Goal: Book appointment/travel/reservation

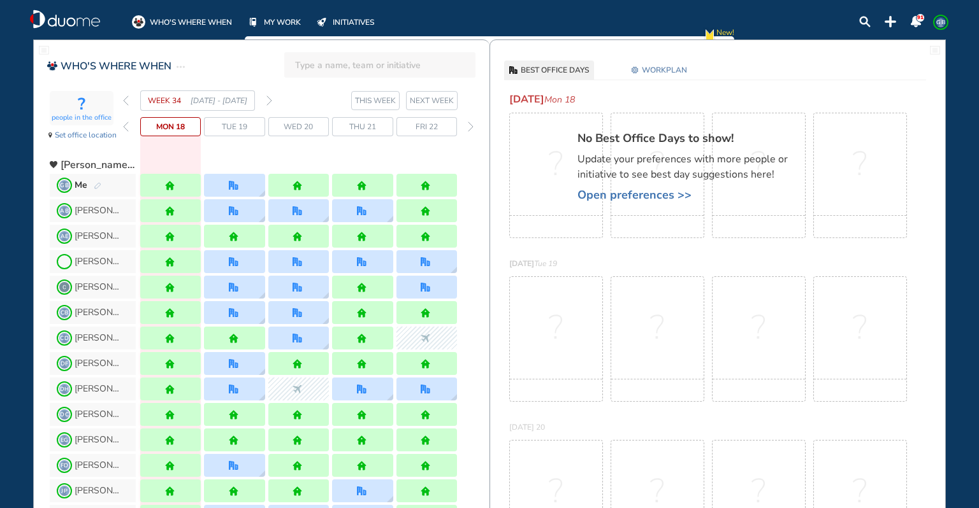
click at [266, 97] on img "forward week" at bounding box center [269, 101] width 6 height 10
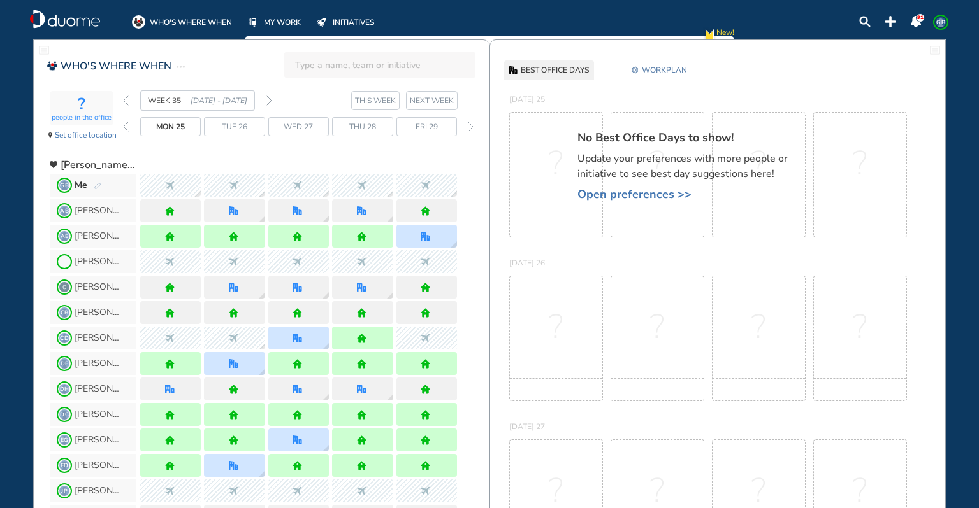
click at [270, 96] on img "forward week" at bounding box center [269, 101] width 6 height 10
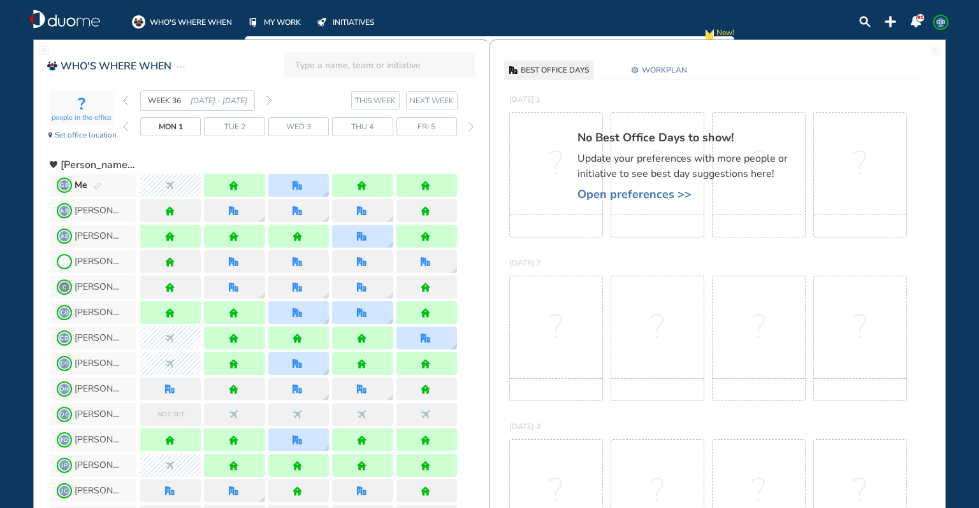
click at [268, 98] on img "forward week" at bounding box center [269, 101] width 6 height 10
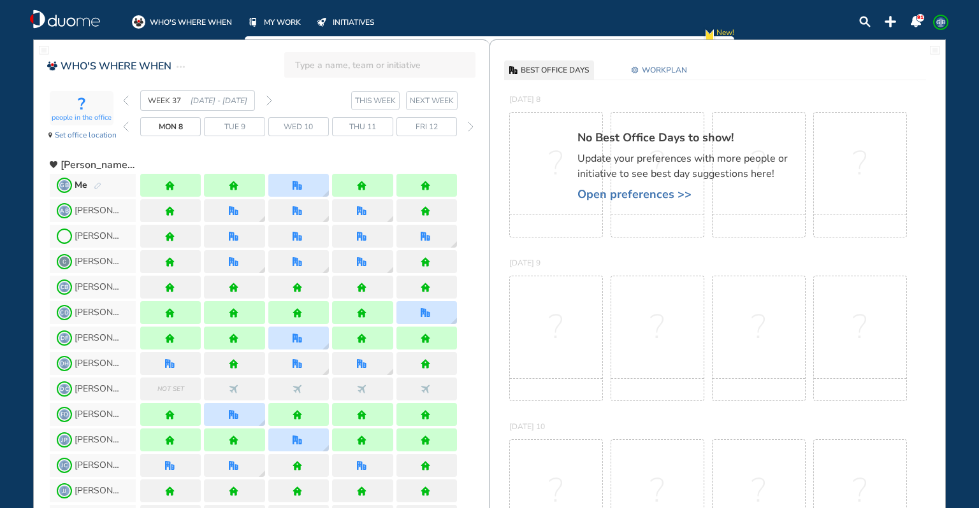
click at [268, 98] on img "forward week" at bounding box center [269, 101] width 6 height 10
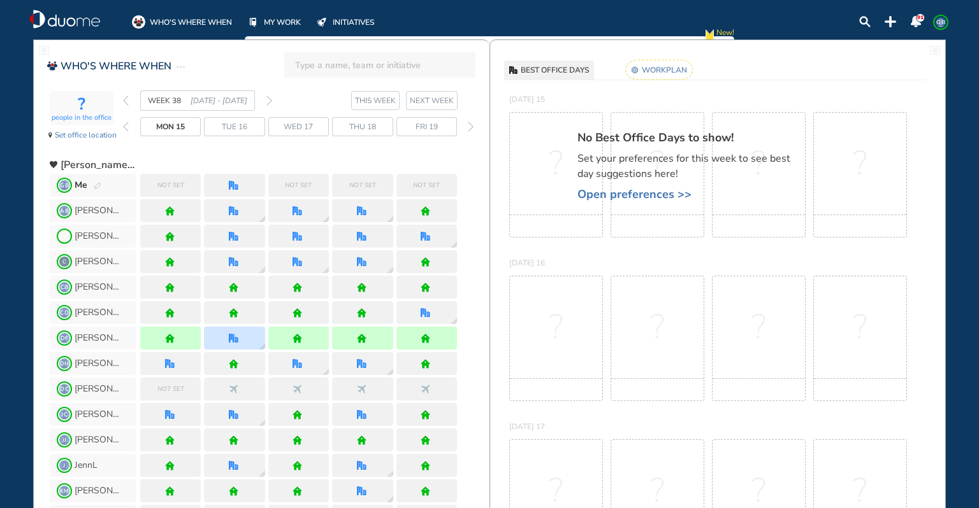
click at [103, 182] on span "GB Me" at bounding box center [93, 185] width 86 height 23
click at [96, 184] on img "pen-edit" at bounding box center [98, 186] width 8 height 8
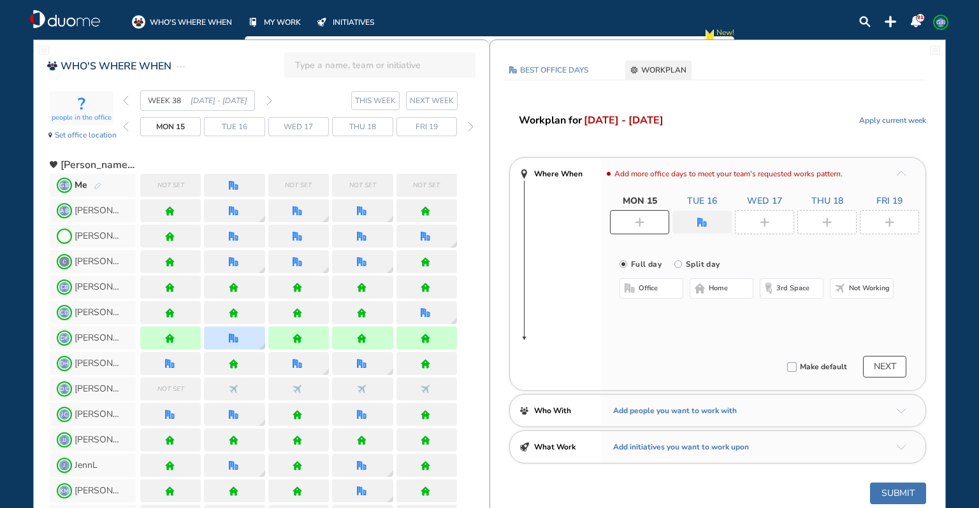
click at [642, 221] on img "plus-rounded-bdbdbd" at bounding box center [640, 223] width 10 height 10
click at [732, 288] on button "home" at bounding box center [721, 288] width 64 height 20
click at [773, 215] on div at bounding box center [764, 222] width 59 height 24
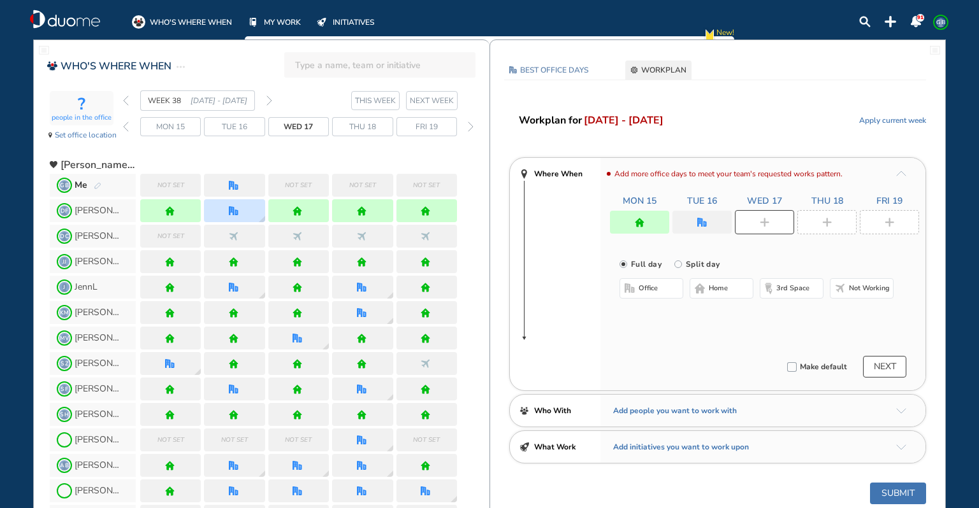
drag, startPoint x: 730, startPoint y: 287, endPoint x: 775, endPoint y: 255, distance: 55.2
click at [732, 287] on button "home" at bounding box center [721, 288] width 64 height 20
click at [823, 220] on img "plus-rounded-bdbdbd" at bounding box center [827, 223] width 10 height 10
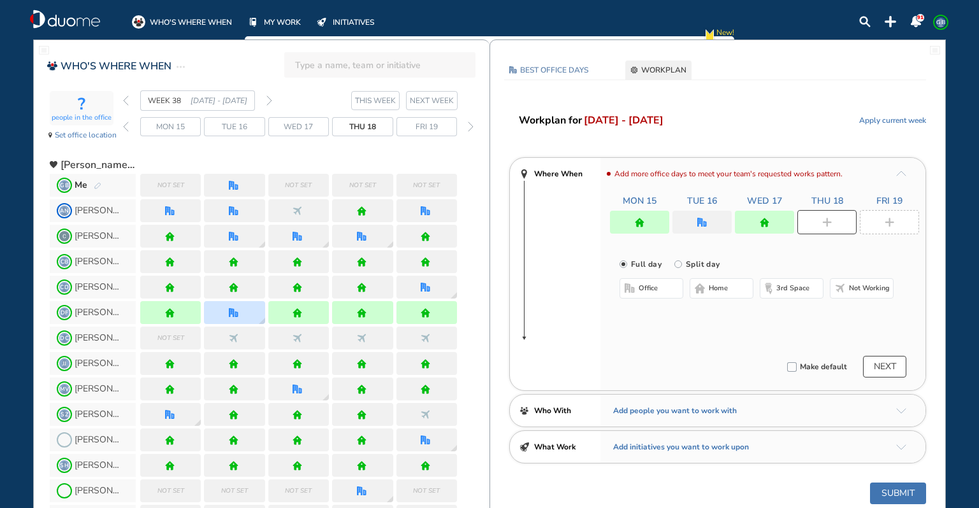
click at [732, 284] on button "home" at bounding box center [721, 288] width 64 height 20
click at [891, 222] on img "plus-rounded-bdbdbd" at bounding box center [889, 223] width 10 height 10
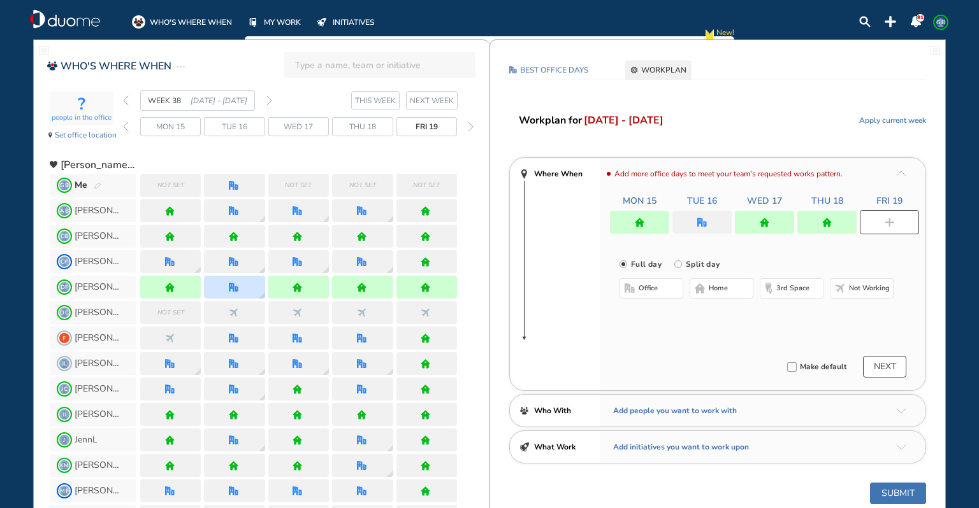
click at [721, 284] on span "home" at bounding box center [718, 289] width 19 height 10
click at [701, 223] on img "office" at bounding box center [702, 223] width 10 height 10
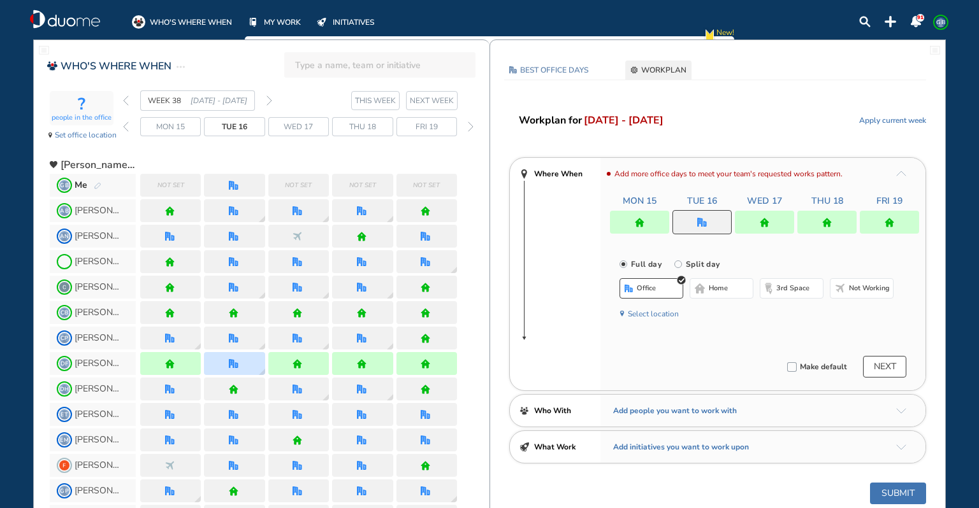
click at [656, 312] on button "Select location" at bounding box center [653, 314] width 51 height 13
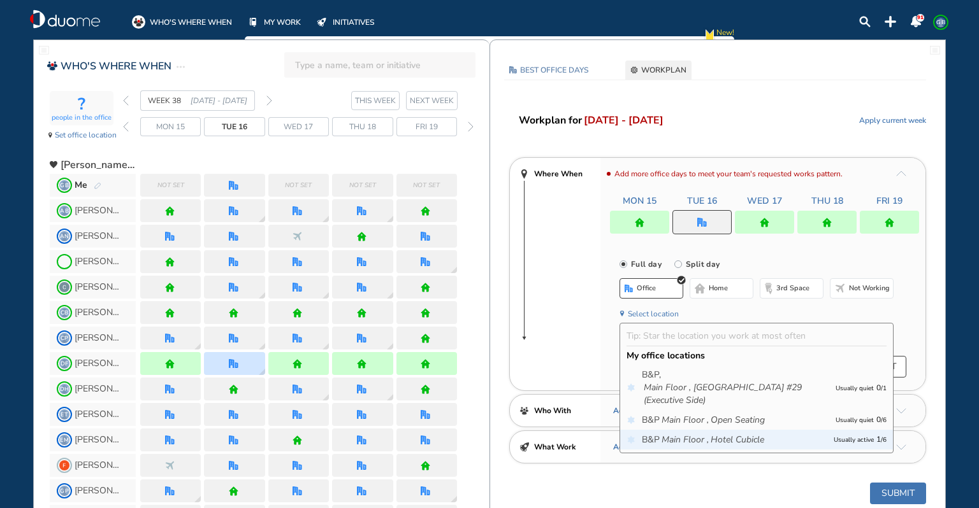
click at [701, 439] on icon "Main Floor ," at bounding box center [684, 440] width 47 height 13
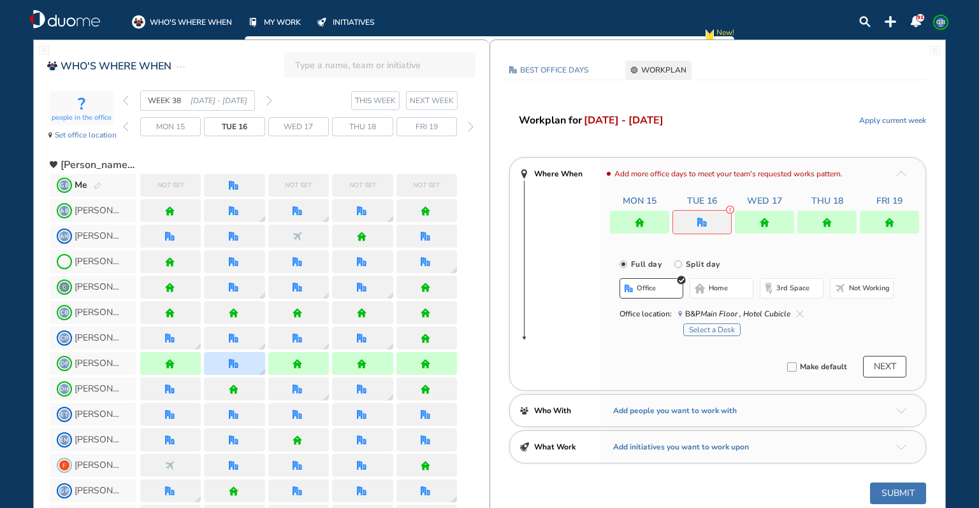
click at [725, 328] on button "Select a Desk" at bounding box center [711, 330] width 57 height 13
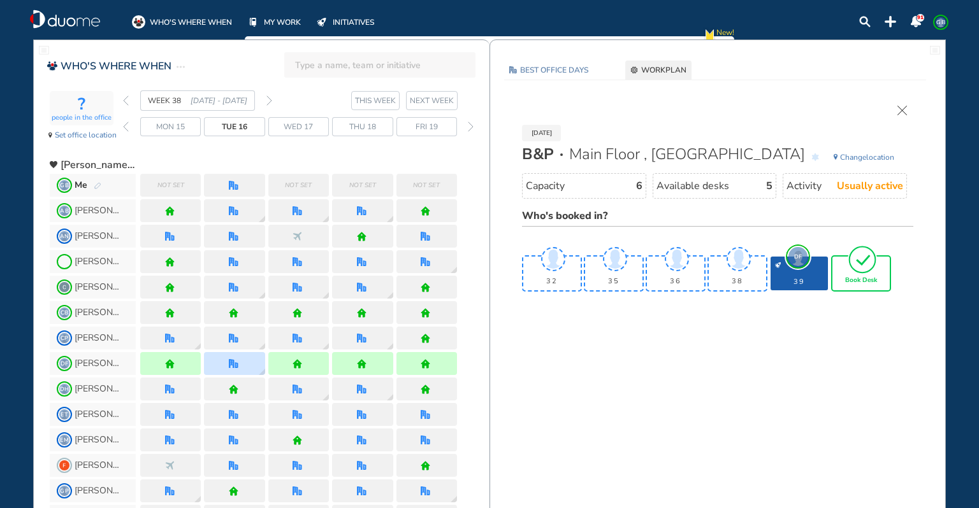
click at [870, 273] on img "tick-rounded-outline" at bounding box center [861, 260] width 29 height 30
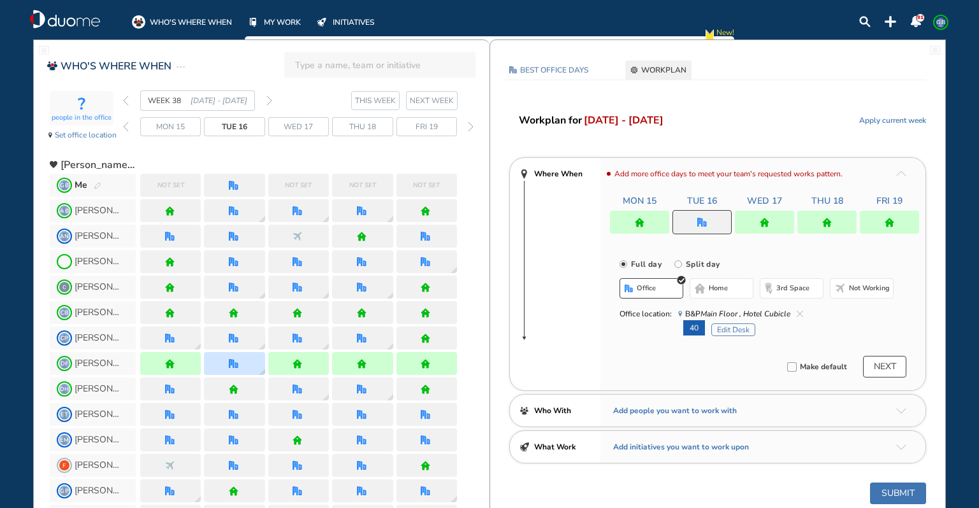
click at [883, 366] on button "NEXT" at bounding box center [884, 367] width 43 height 22
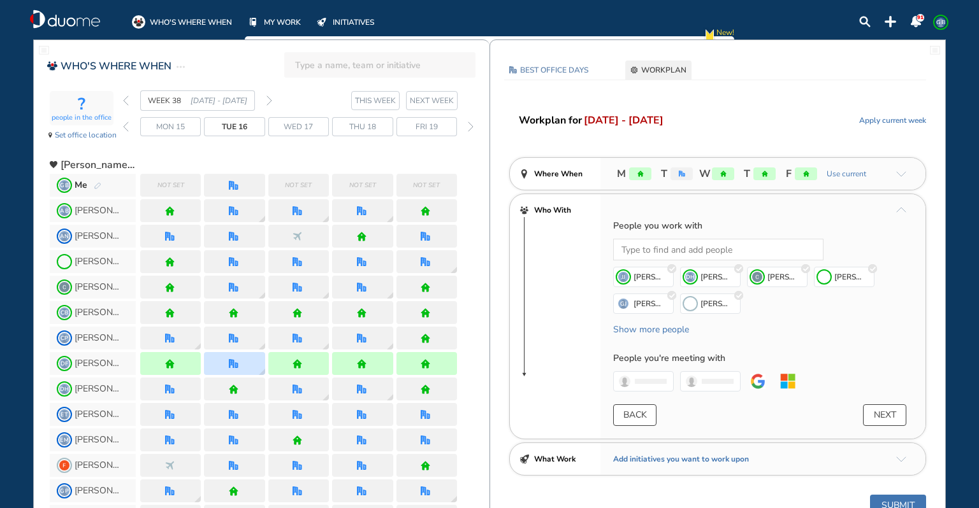
click at [898, 502] on button "Submit" at bounding box center [898, 506] width 56 height 22
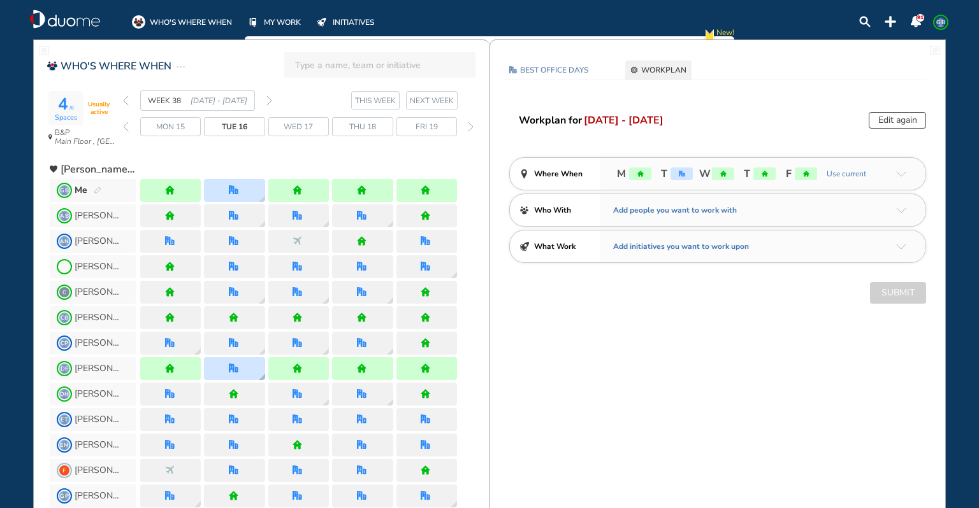
click at [242, 365] on div at bounding box center [234, 368] width 61 height 23
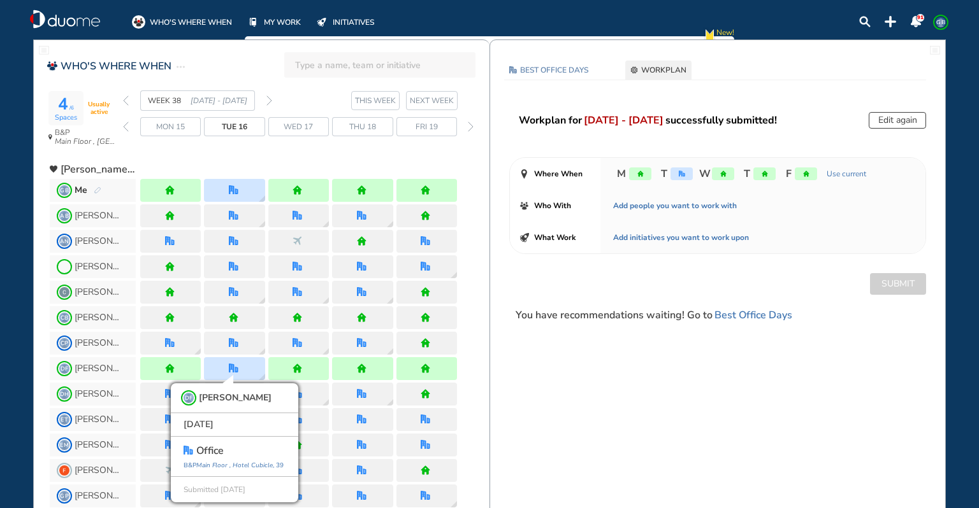
click at [936, 25] on span "GB" at bounding box center [940, 22] width 10 height 10
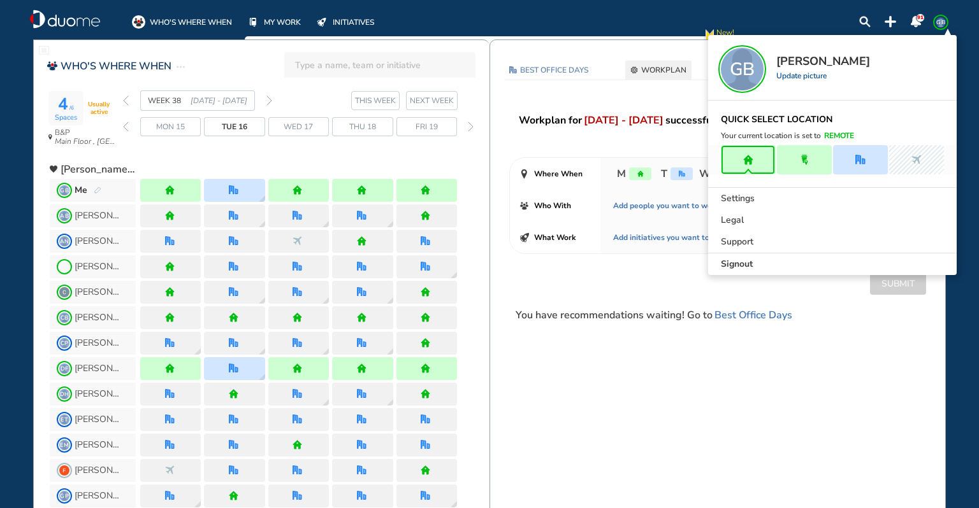
click at [795, 260] on div "Signout" at bounding box center [832, 265] width 249 height 22
